Goal: Check status: Check status

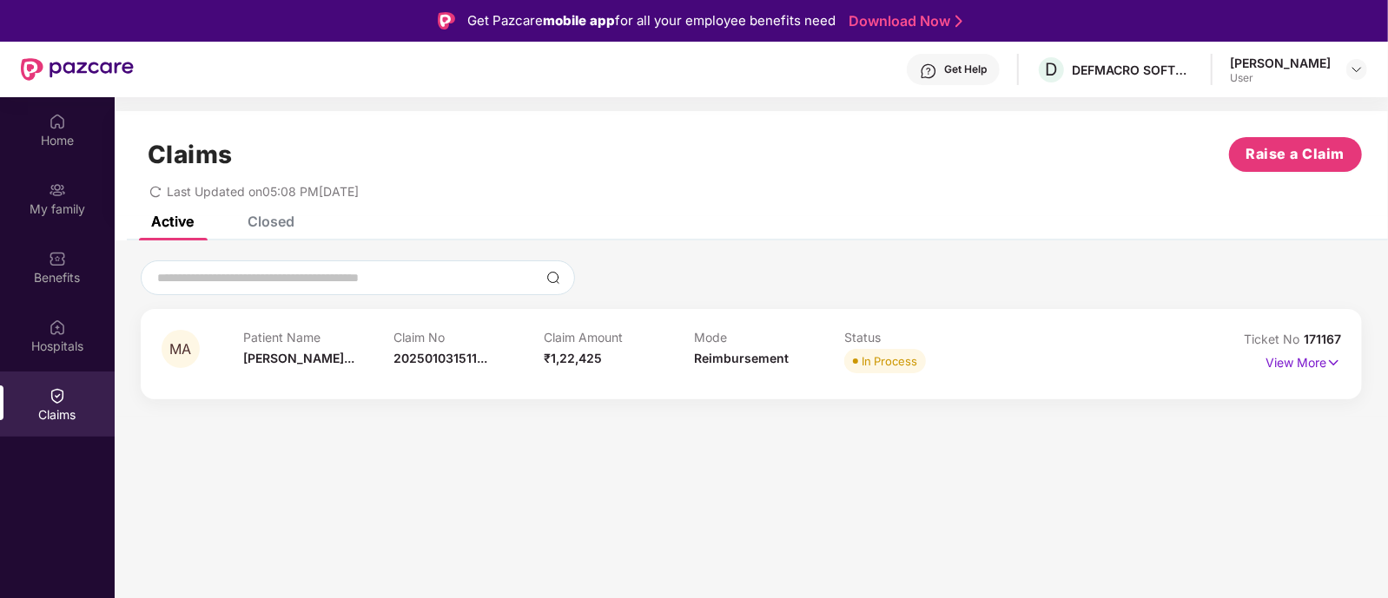
click at [152, 189] on icon "redo" at bounding box center [155, 192] width 12 height 12
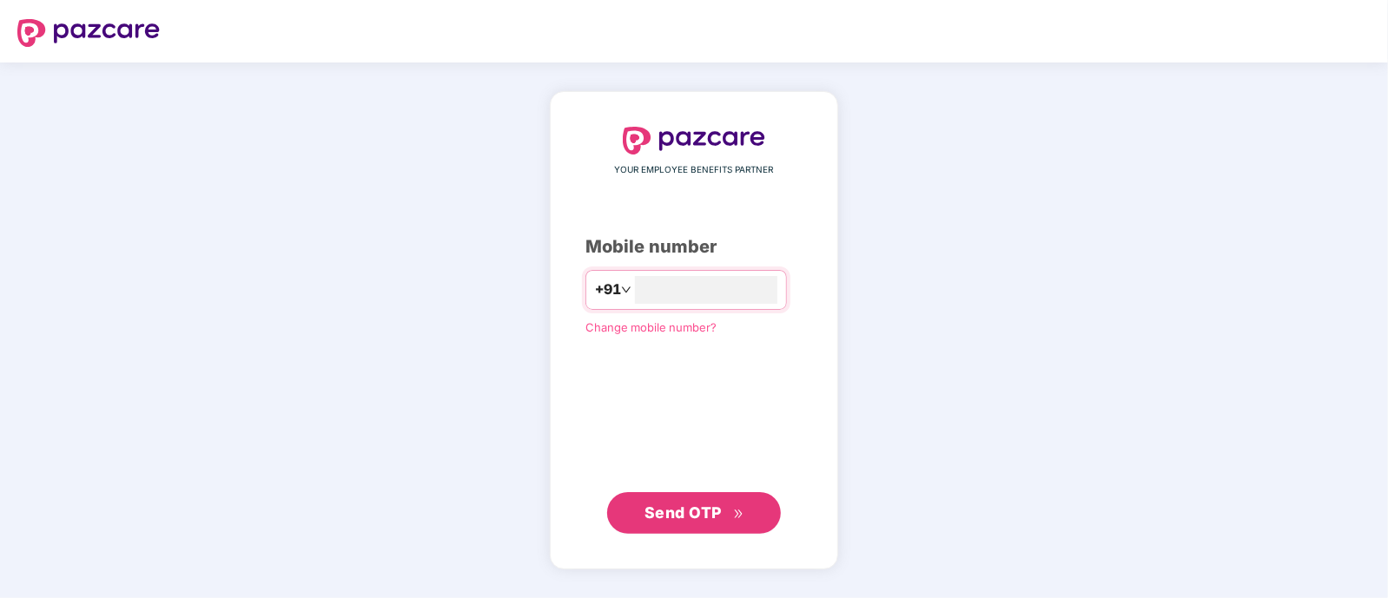
type input "**********"
click at [686, 505] on span "Send OTP" at bounding box center [682, 512] width 77 height 18
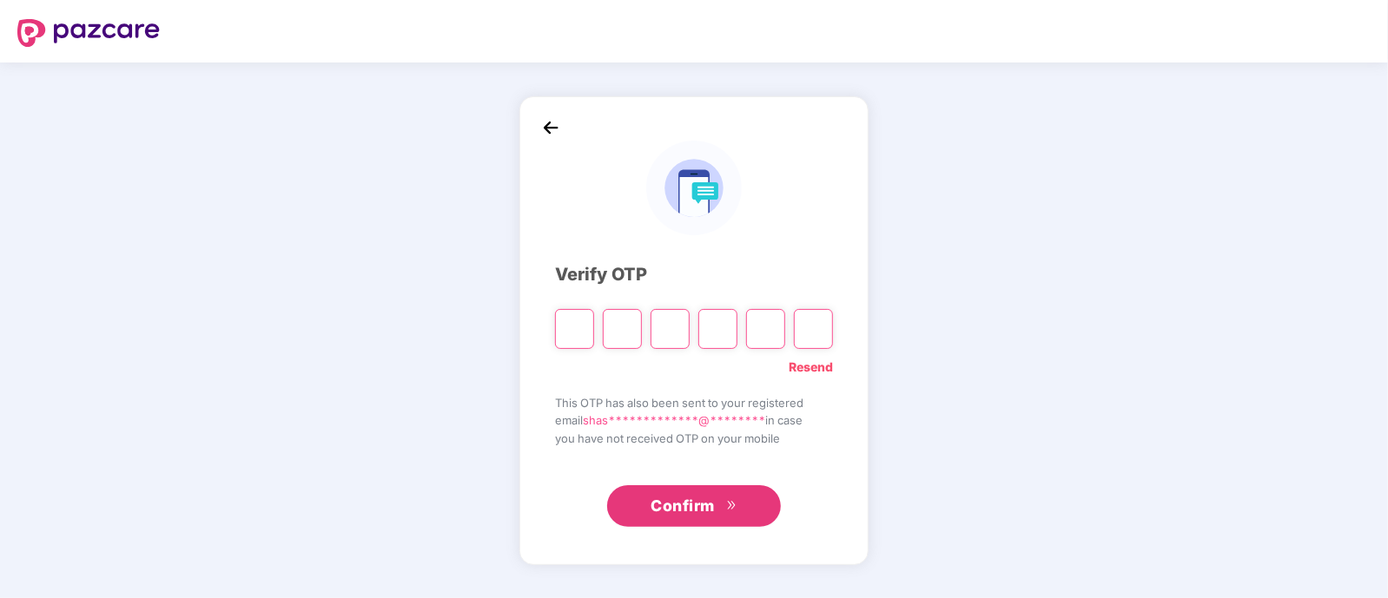
type input "*"
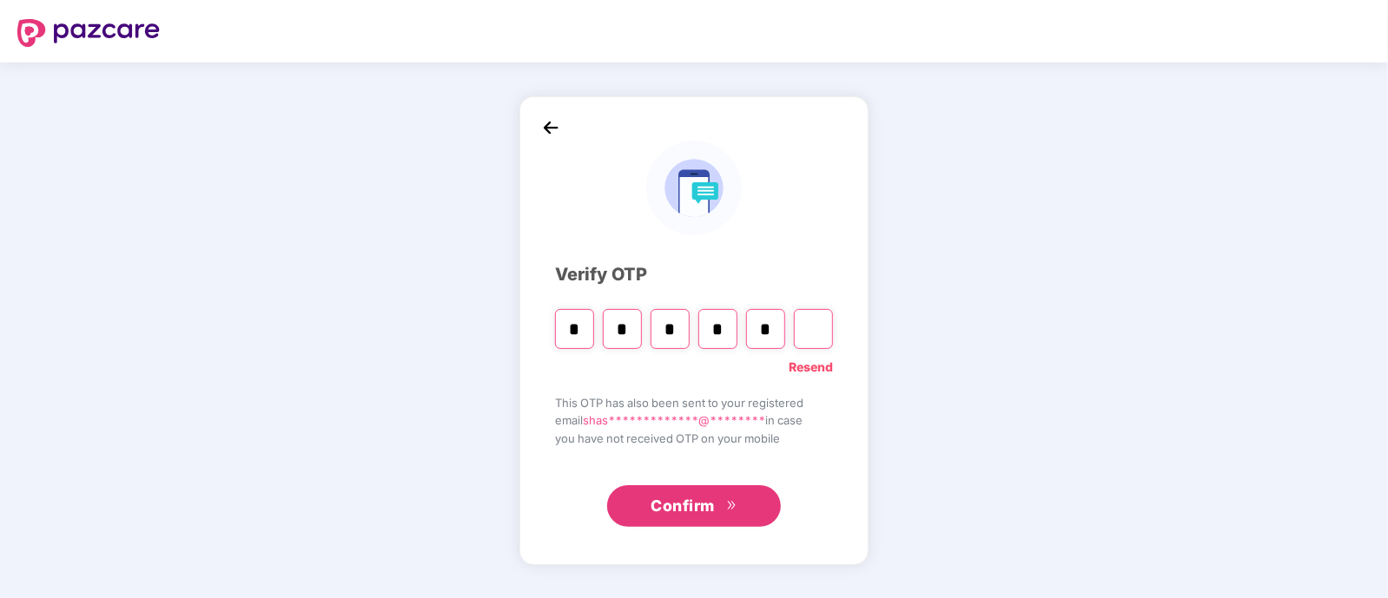
type input "*"
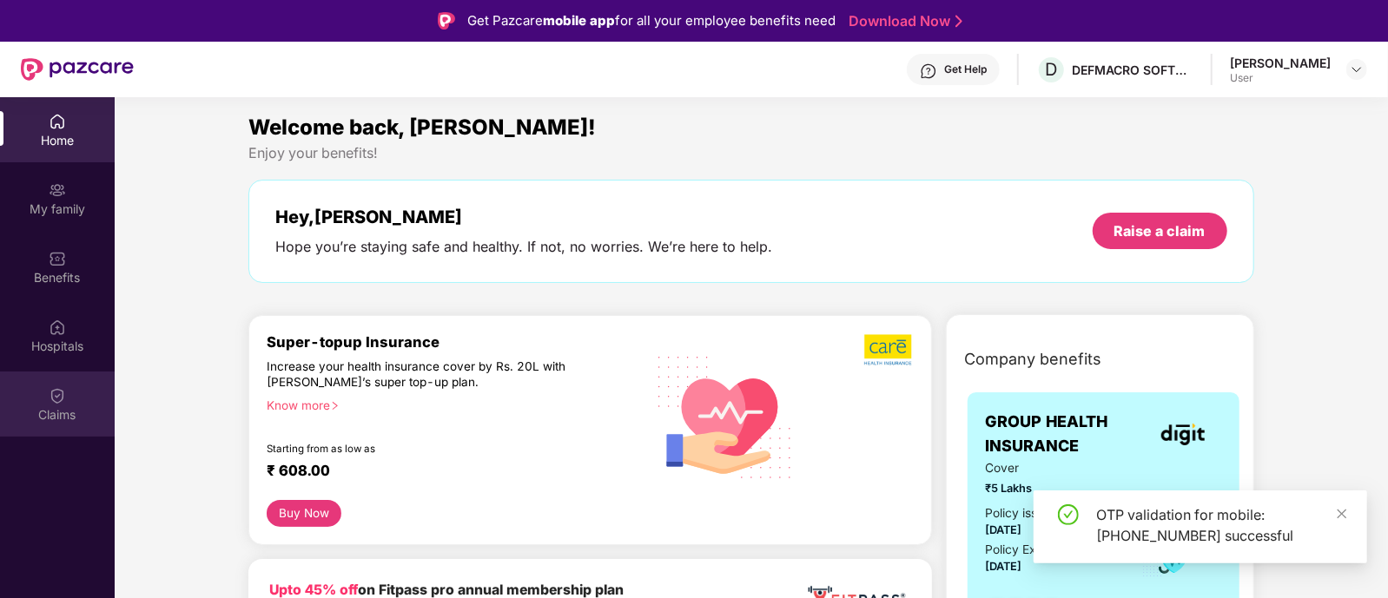
click at [49, 413] on div "Claims" at bounding box center [57, 414] width 115 height 17
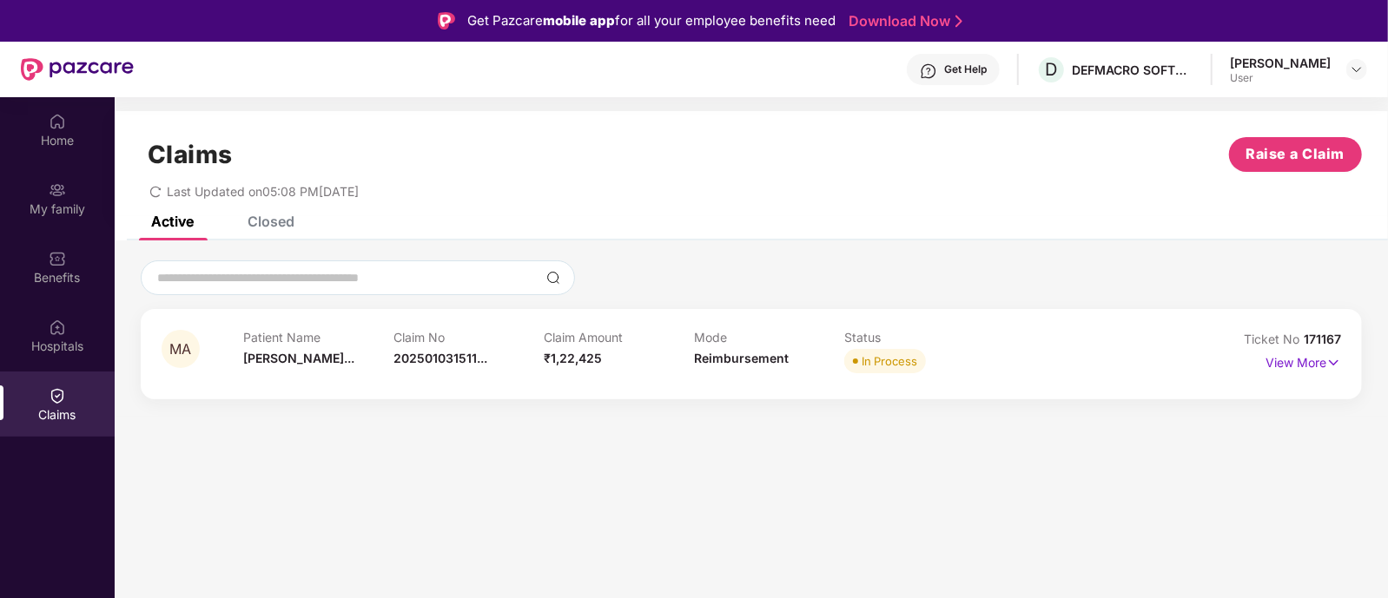
click at [147, 190] on div "Last Updated on 05:08 PM, 05 Sep 2025" at bounding box center [751, 185] width 1221 height 27
click at [158, 194] on icon "redo" at bounding box center [155, 191] width 10 height 11
